Goal: Navigation & Orientation: Understand site structure

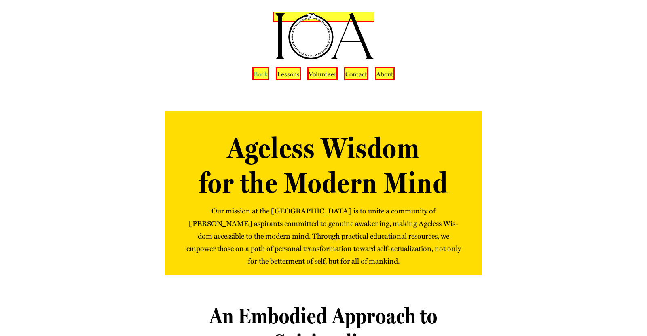
click at [260, 74] on span "Book" at bounding box center [261, 73] width 15 height 11
click at [287, 74] on span "Lessons" at bounding box center [288, 73] width 23 height 11
drag, startPoint x: 317, startPoint y: 74, endPoint x: 350, endPoint y: 74, distance: 33.6
click at [317, 74] on span "Vol­un­teer" at bounding box center [323, 73] width 28 height 11
click at [351, 74] on span "Con­tact" at bounding box center [356, 73] width 22 height 11
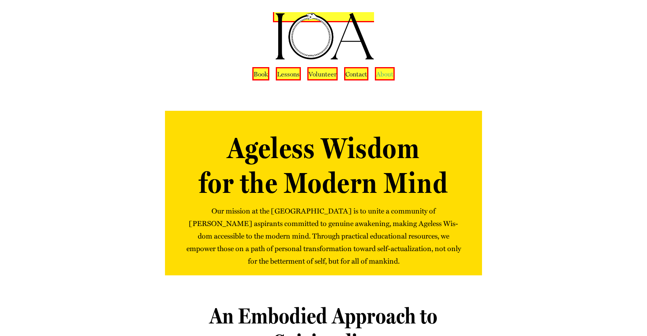
click at [383, 74] on span "About" at bounding box center [384, 73] width 17 height 11
